Goal: Task Accomplishment & Management: Use online tool/utility

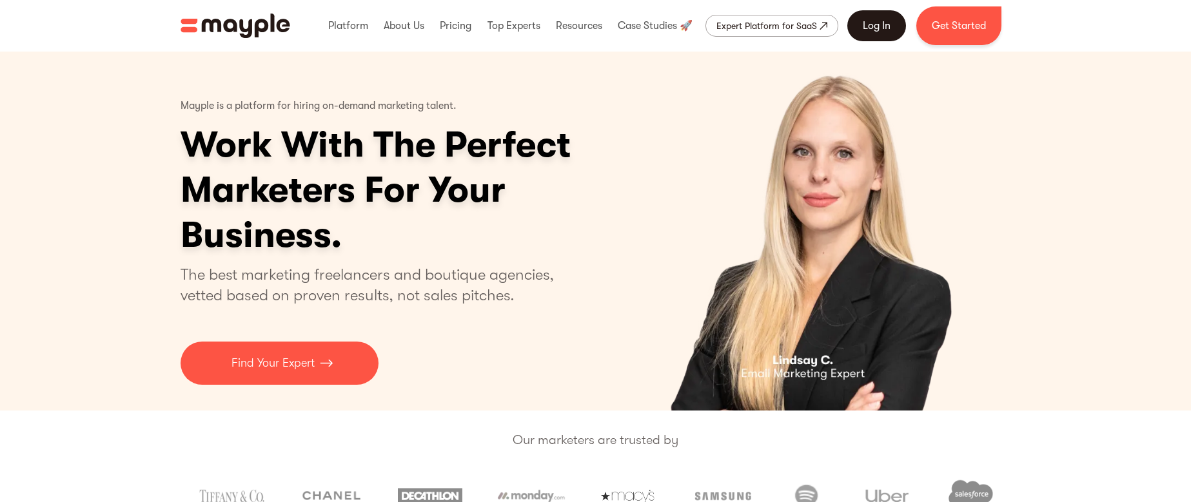
click at [873, 36] on link "Log In" at bounding box center [876, 25] width 59 height 31
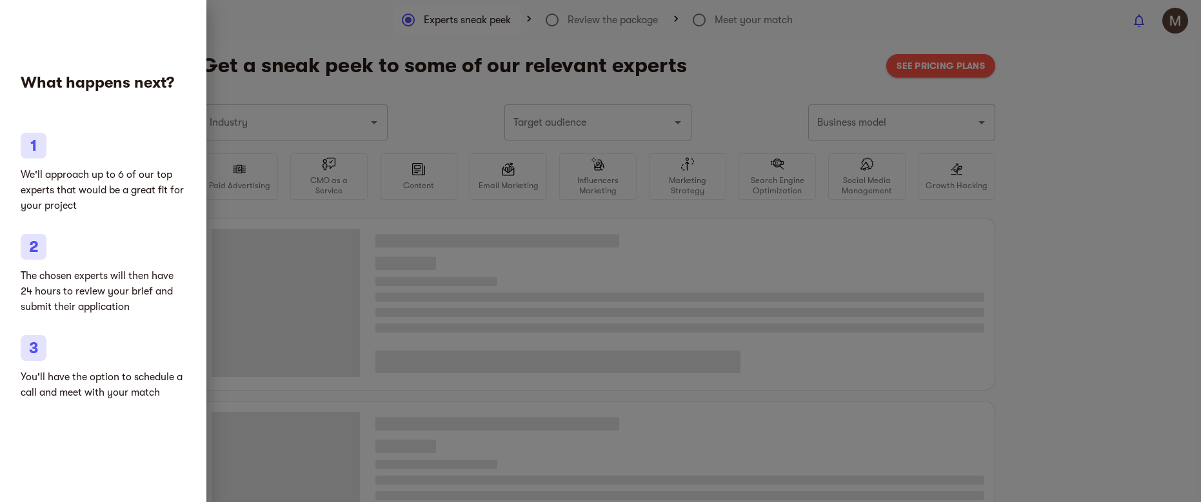
type input "Home improvement"
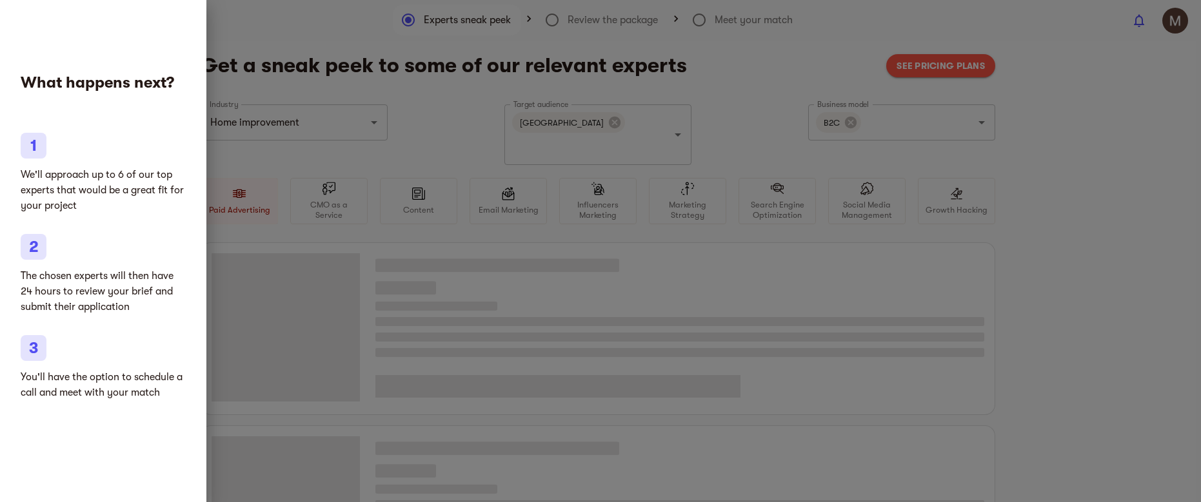
click at [773, 89] on div at bounding box center [600, 251] width 1201 height 502
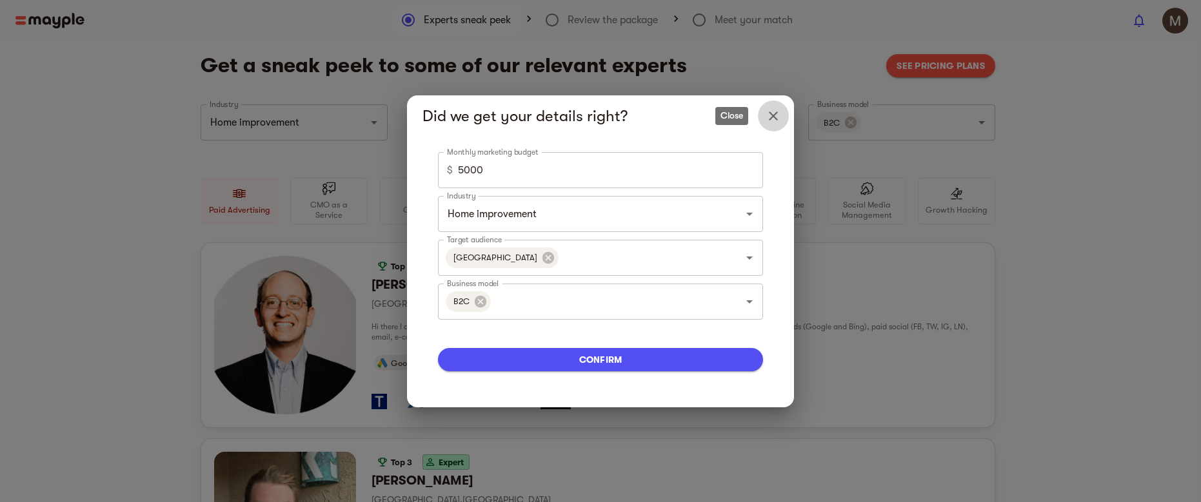
click at [772, 115] on icon "Close" at bounding box center [773, 115] width 15 height 15
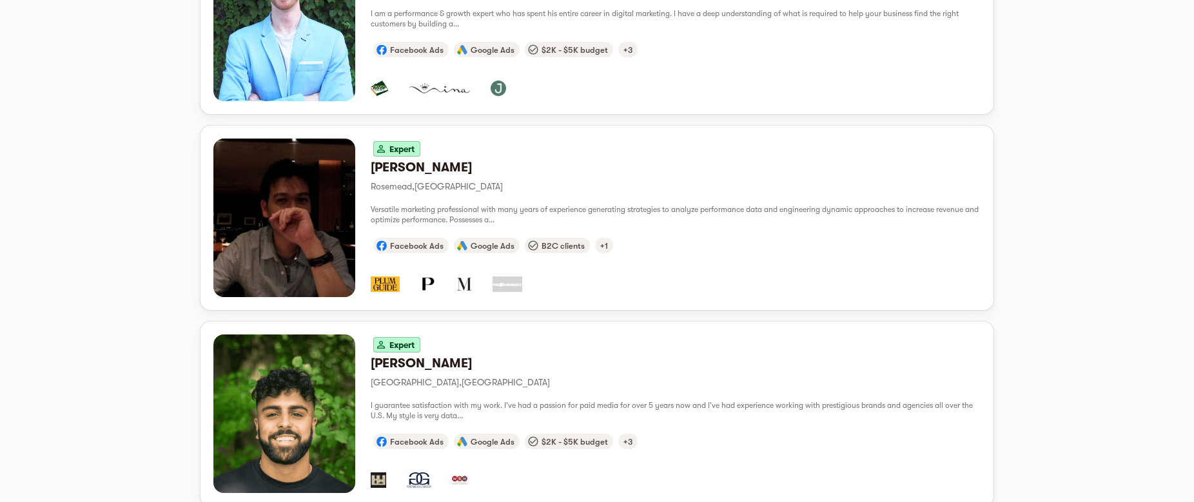
scroll to position [1304, 0]
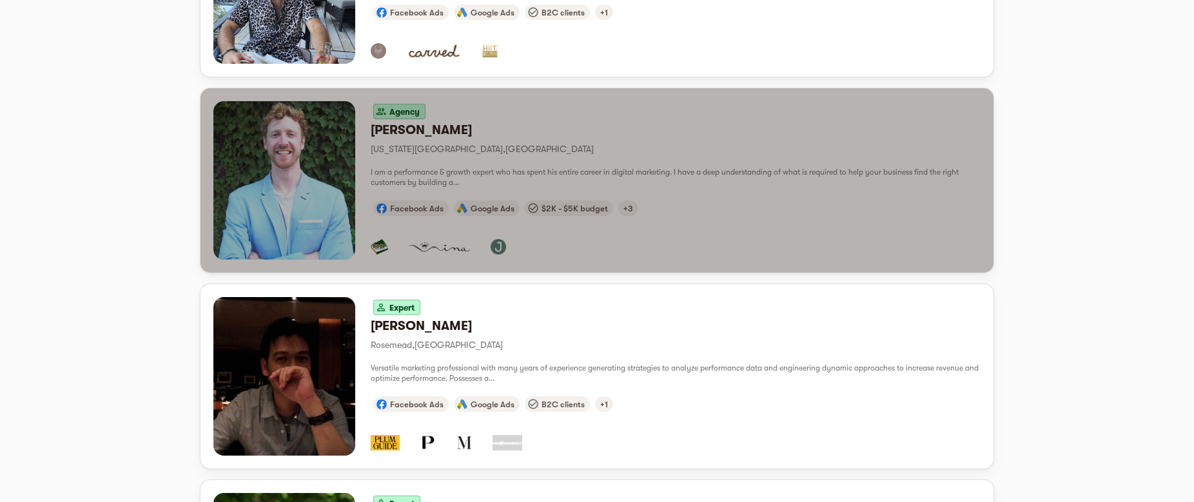
click at [299, 132] on div "button" at bounding box center [284, 180] width 142 height 159
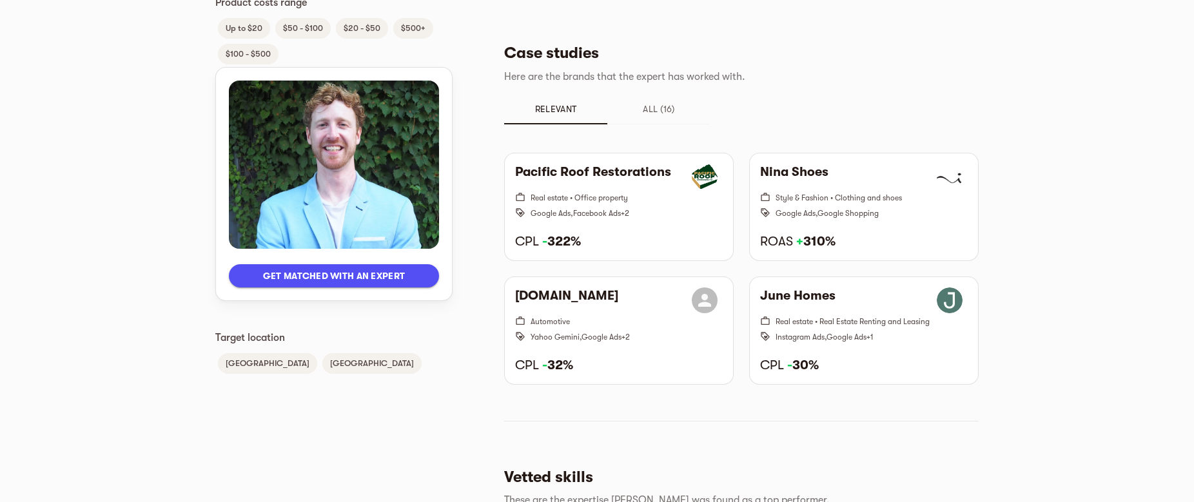
scroll to position [860, 0]
click at [357, 381] on div "Get matched with an expert Languages English Client Type B2C B2B Industries Ele…" at bounding box center [333, 145] width 237 height 1772
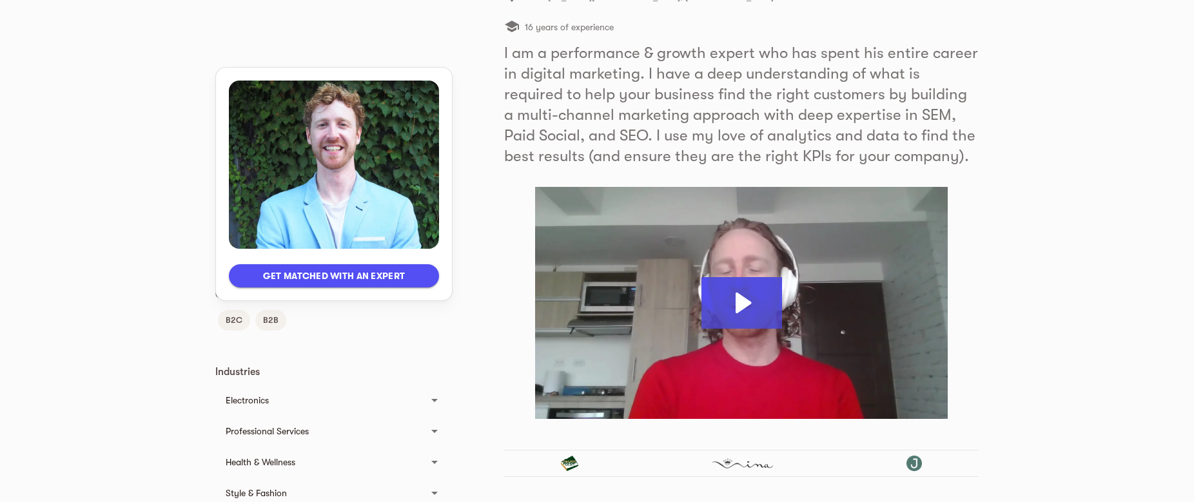
scroll to position [0, 0]
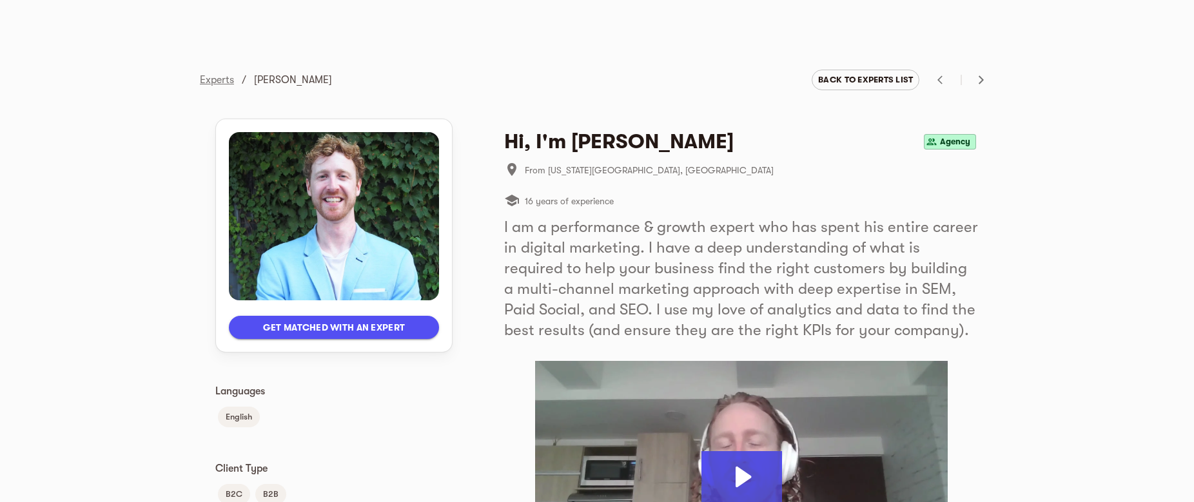
click at [223, 85] on link "Experts" at bounding box center [217, 80] width 34 height 12
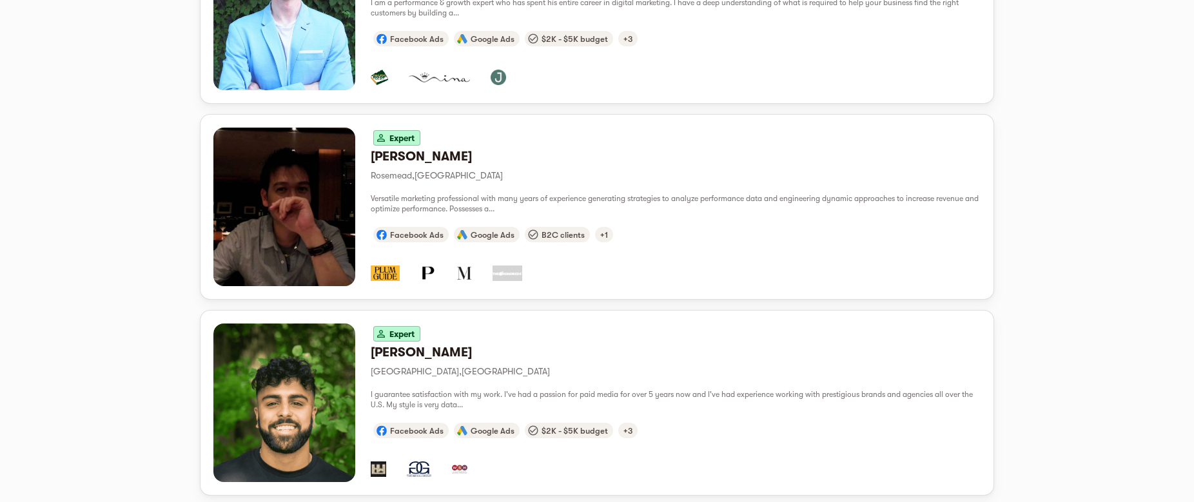
scroll to position [1500, 0]
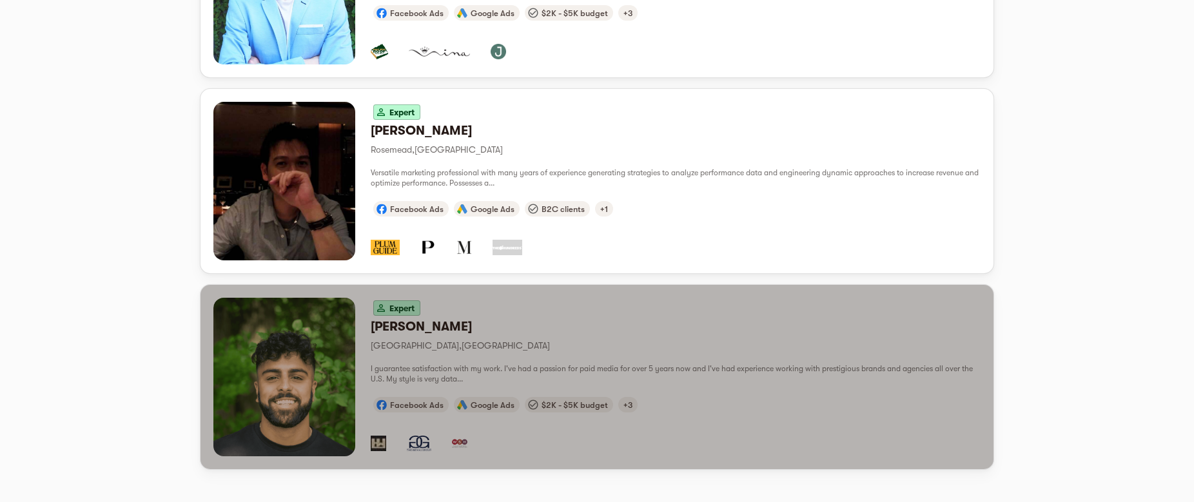
click at [313, 357] on div "button" at bounding box center [284, 377] width 142 height 159
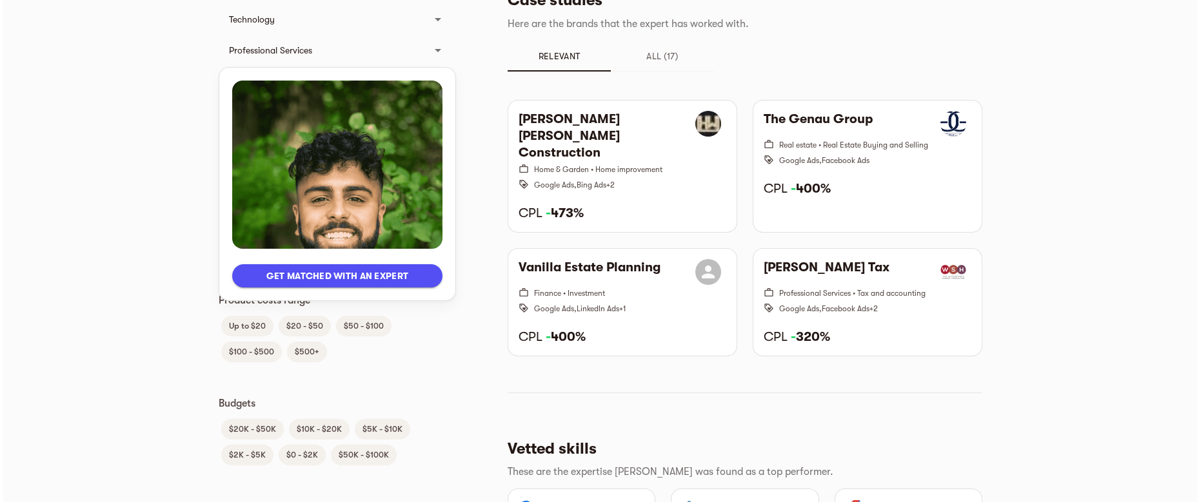
scroll to position [621, 0]
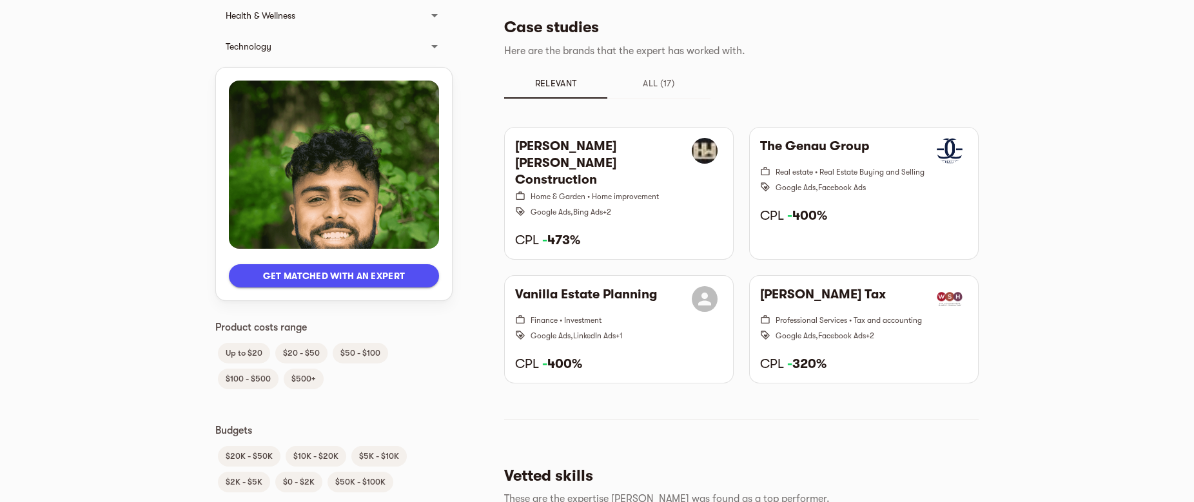
click at [94, 272] on main "Experts / [PERSON_NAME] Back to experts list Get matched with an expert Languag…" at bounding box center [597, 202] width 1194 height 1646
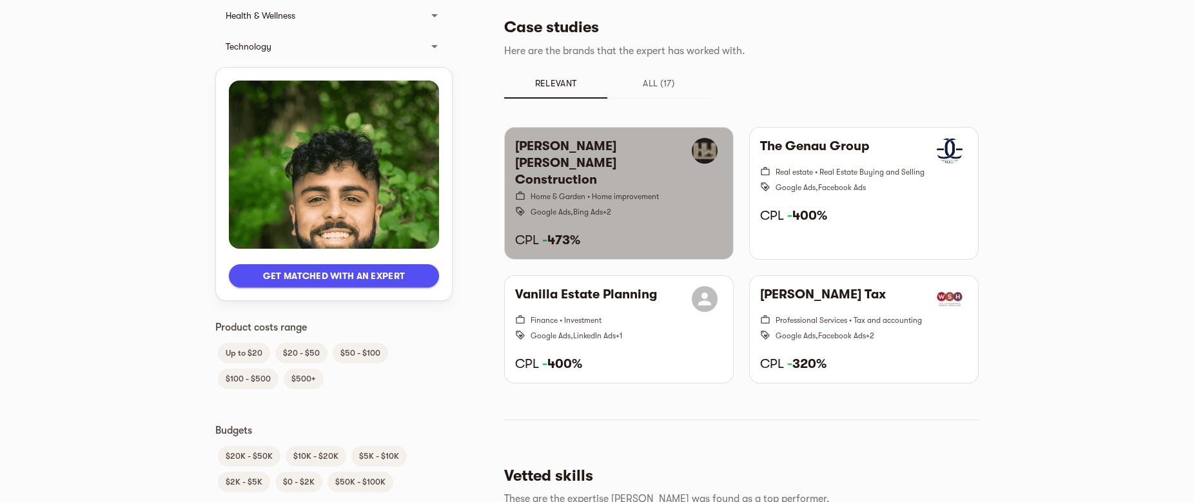
click at [606, 208] on span "+ 2" at bounding box center [607, 212] width 8 height 9
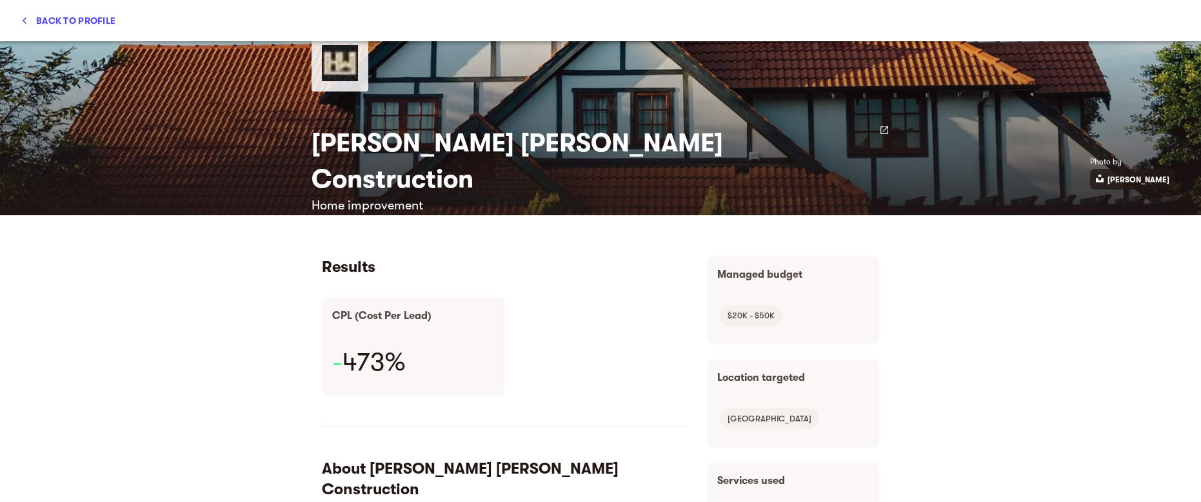
scroll to position [0, 0]
